Goal: Information Seeking & Learning: Learn about a topic

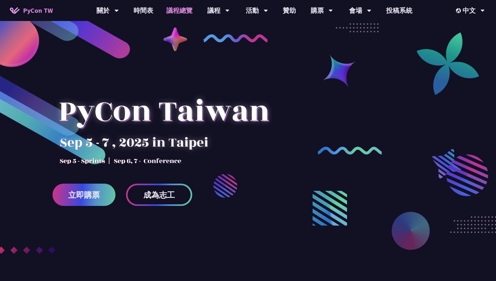
click at [181, 10] on link "議程總覽" at bounding box center [179, 10] width 39 height 21
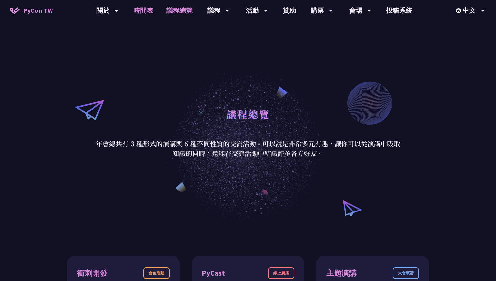
click at [145, 11] on link "時間表" at bounding box center [143, 10] width 33 height 21
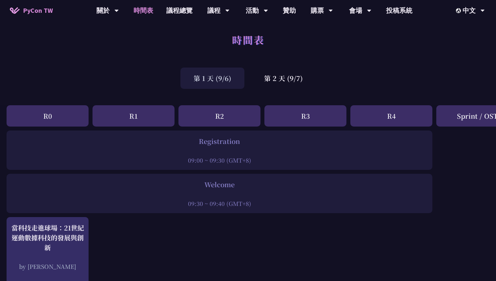
scroll to position [7, 0]
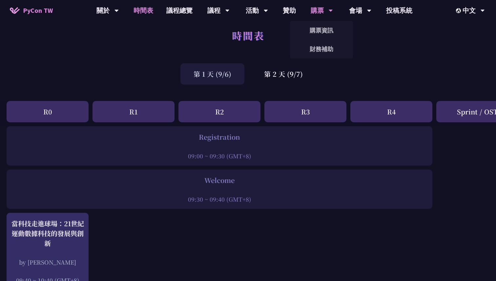
click at [324, 20] on div "購票" at bounding box center [322, 10] width 22 height 21
click at [111, 33] on div "時間表" at bounding box center [248, 43] width 496 height 34
click at [52, 72] on div "第 1 天 (9/6) 第 2 天 (9/7)" at bounding box center [248, 74] width 496 height 28
click at [180, 8] on link "議程總覽" at bounding box center [179, 10] width 39 height 21
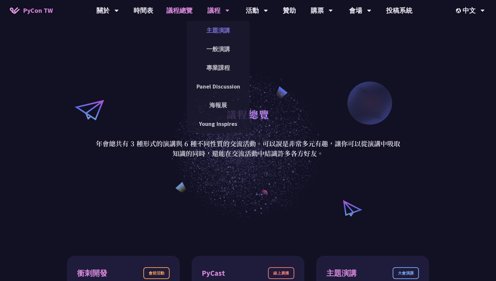
click at [222, 33] on link "主題演講" at bounding box center [218, 30] width 63 height 15
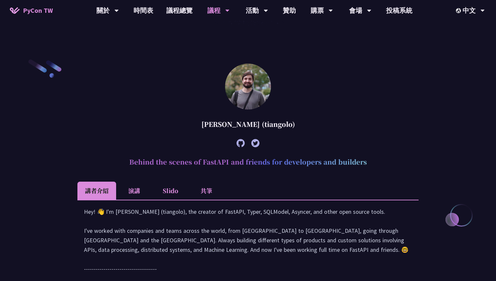
scroll to position [157, 0]
